Goal: Obtain resource: Obtain resource

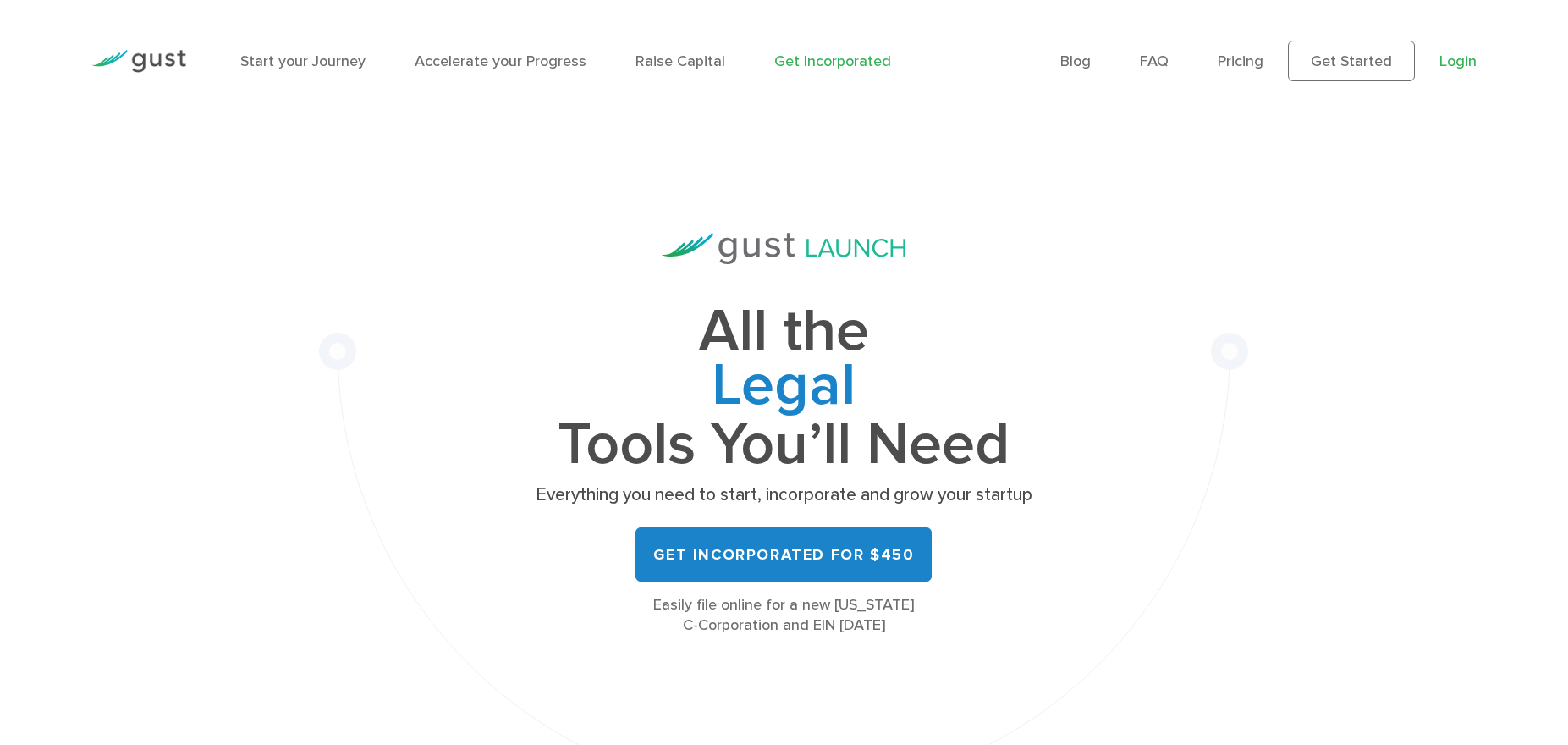
click at [1450, 52] on link "Login" at bounding box center [1459, 61] width 37 height 18
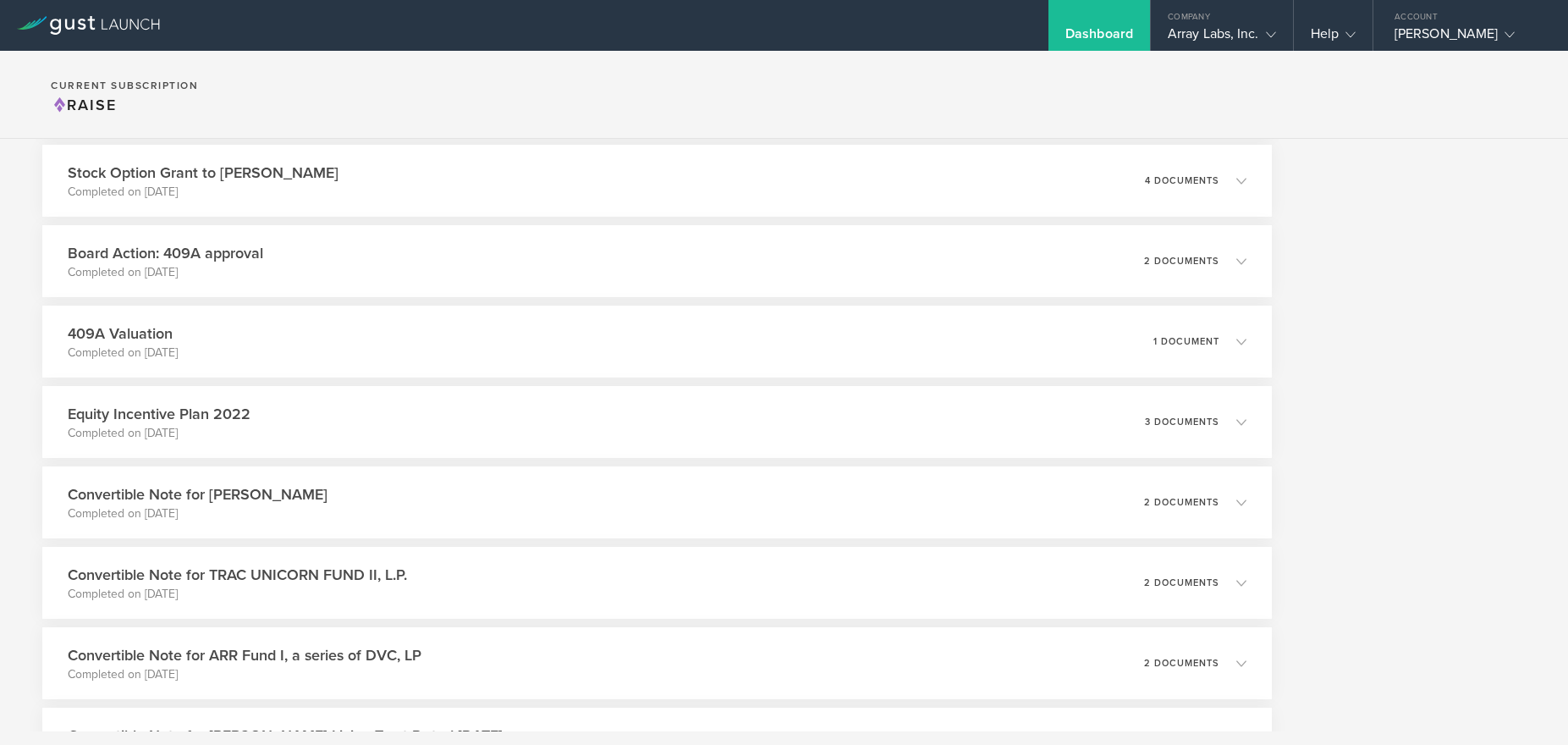
scroll to position [3836, 0]
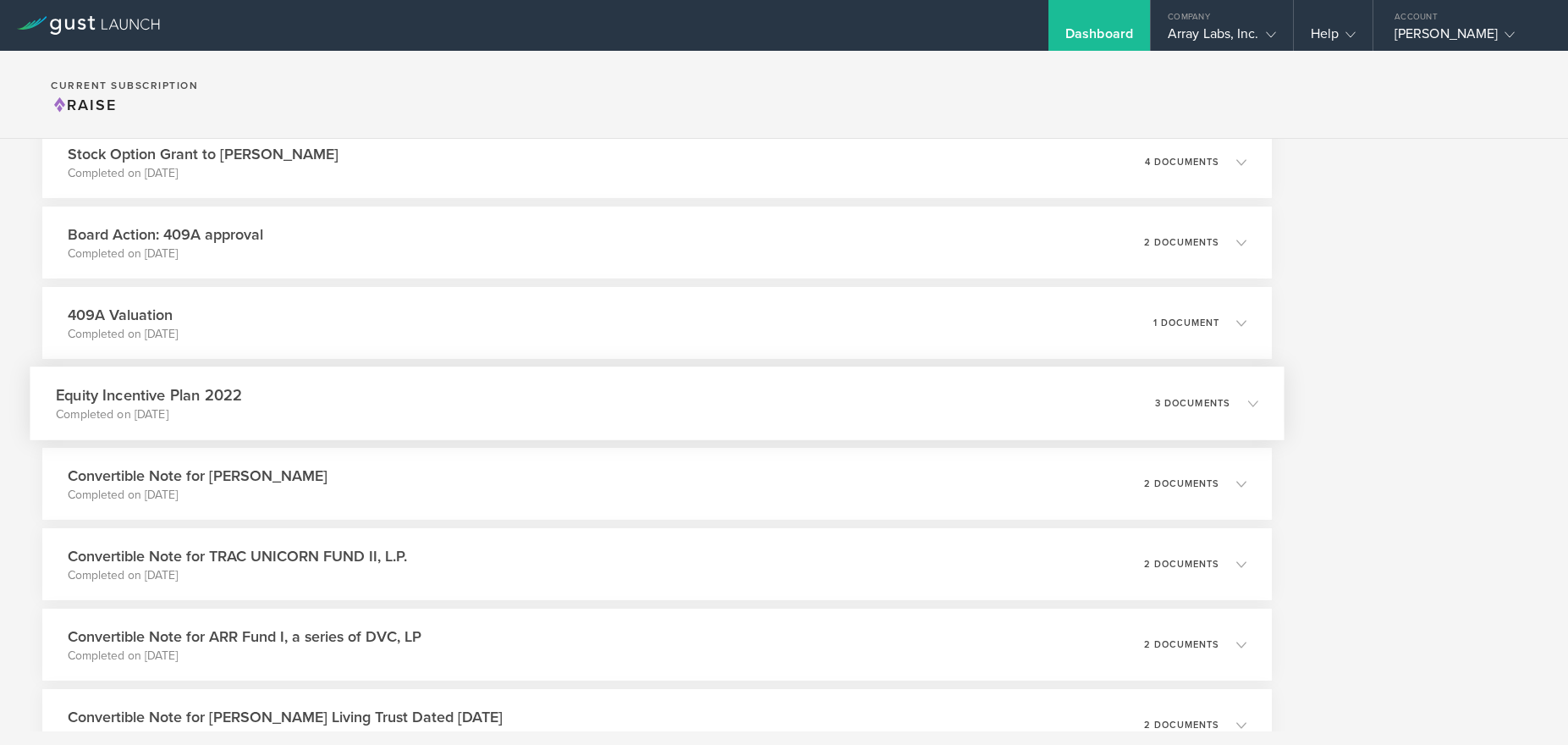
click at [225, 422] on p "Completed on [DATE]" at bounding box center [149, 415] width 186 height 17
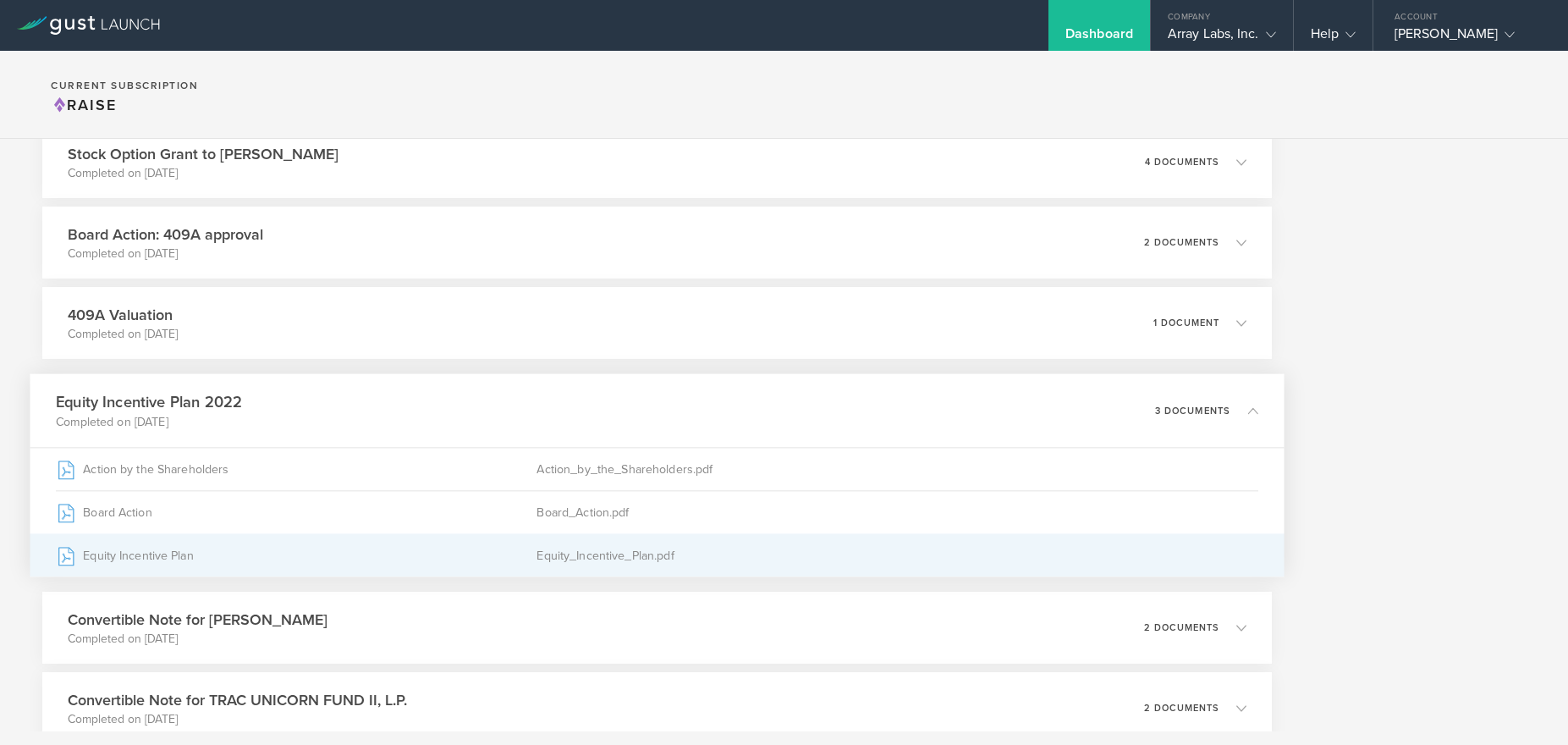
click at [117, 559] on div "Equity Incentive Plan" at bounding box center [296, 555] width 480 height 42
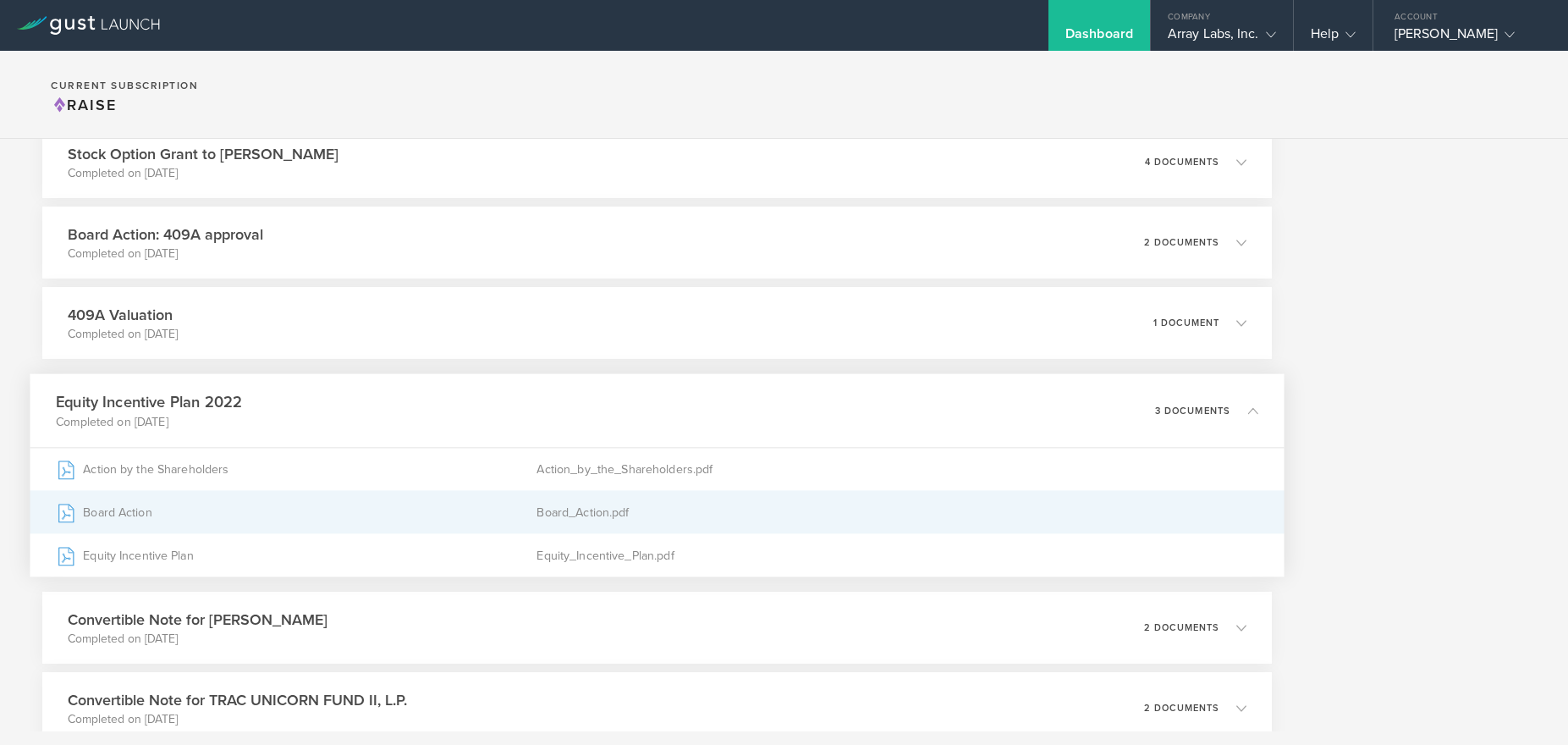
click at [292, 516] on div "Board Action" at bounding box center [296, 511] width 480 height 42
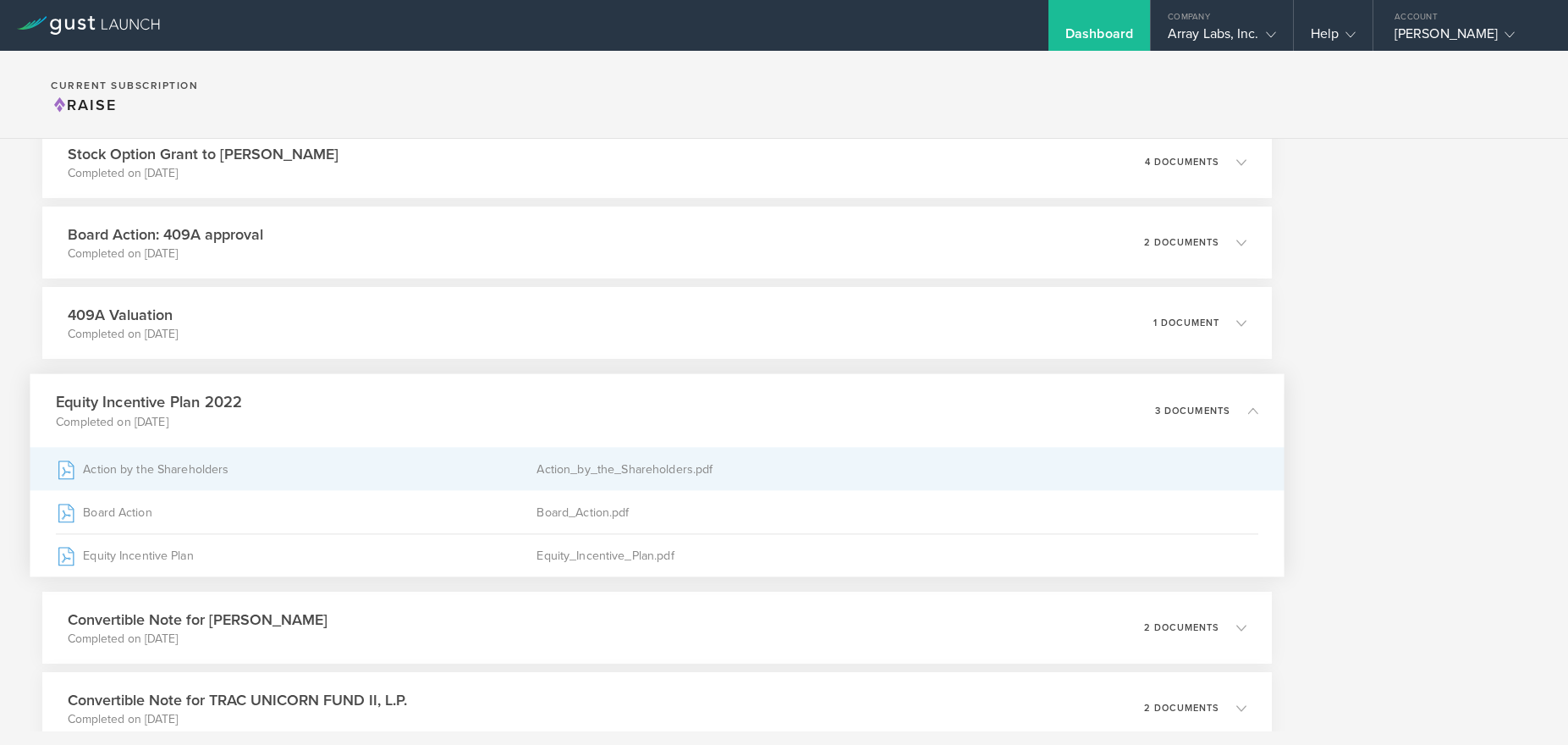
click at [221, 487] on div "Action by the Shareholders" at bounding box center [296, 468] width 480 height 42
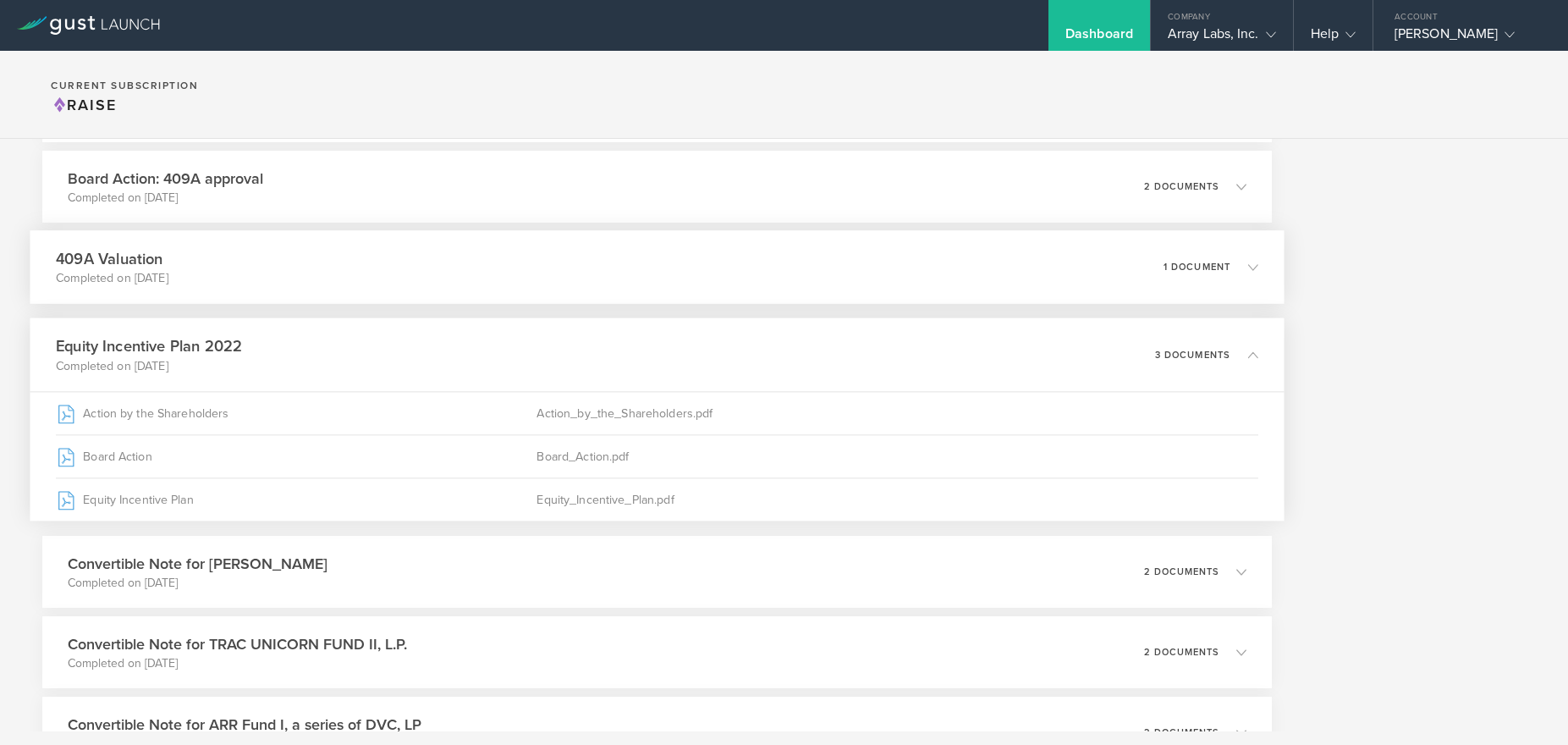
scroll to position [3894, 0]
